Goal: Find specific page/section: Find specific page/section

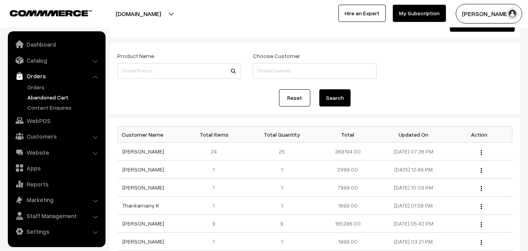
scroll to position [39, 0]
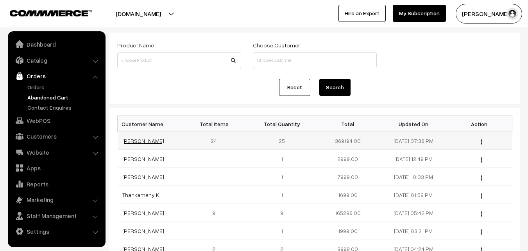
click at [130, 140] on link "[PERSON_NAME]" at bounding box center [143, 140] width 42 height 7
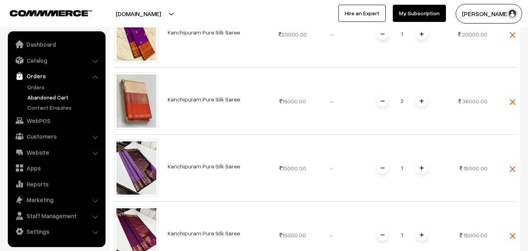
scroll to position [508, 0]
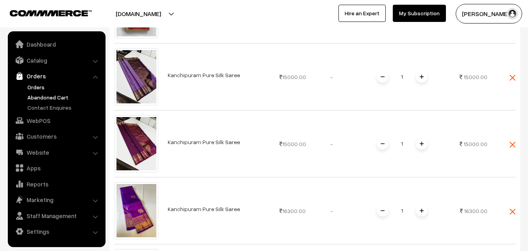
click at [32, 87] on link "Orders" at bounding box center [63, 87] width 77 height 8
